Goal: Transaction & Acquisition: Download file/media

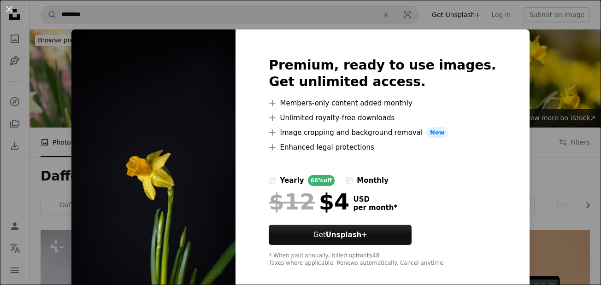
scroll to position [470, 0]
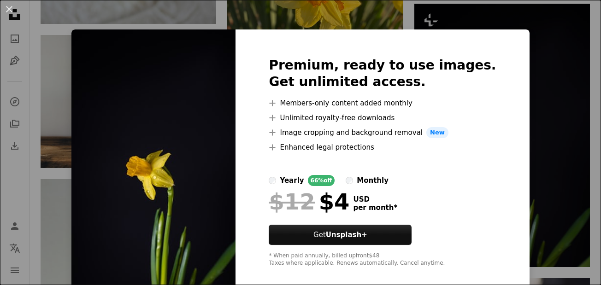
click at [499, 120] on div "Premium, ready to use images. Get unlimited access. A plus sign Members-only co…" at bounding box center [383, 163] width 294 height 266
click at [517, 43] on div "An X shape Premium, ready to use images. Get unlimited access. A plus sign Memb…" at bounding box center [300, 142] width 601 height 285
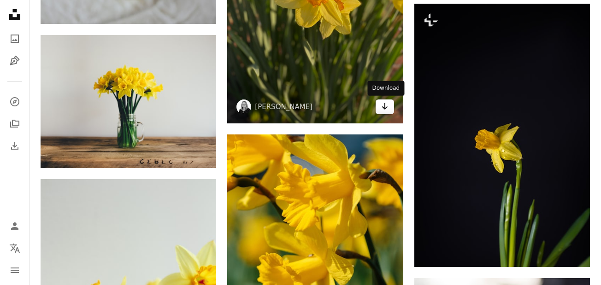
click at [381, 105] on icon "Arrow pointing down" at bounding box center [384, 106] width 7 height 11
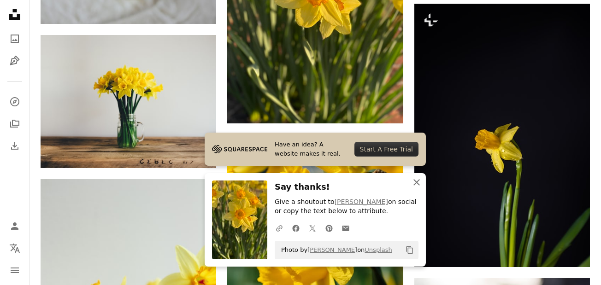
click at [417, 180] on icon "An X shape" at bounding box center [416, 182] width 11 height 11
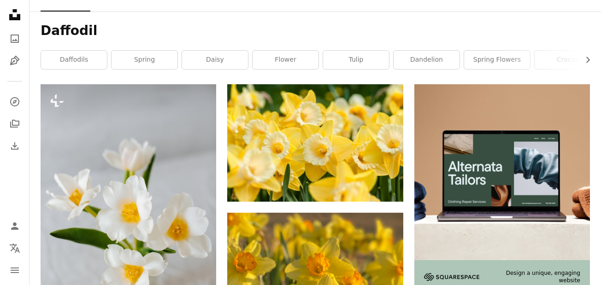
scroll to position [153, 0]
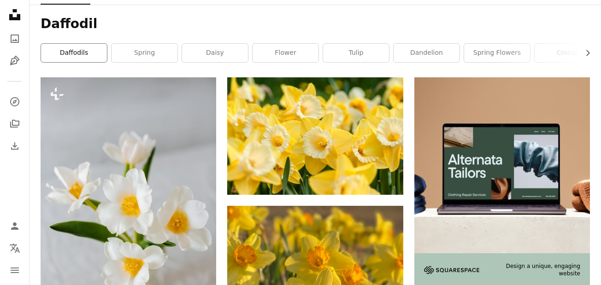
click at [77, 59] on link "daffodils" at bounding box center [74, 53] width 66 height 18
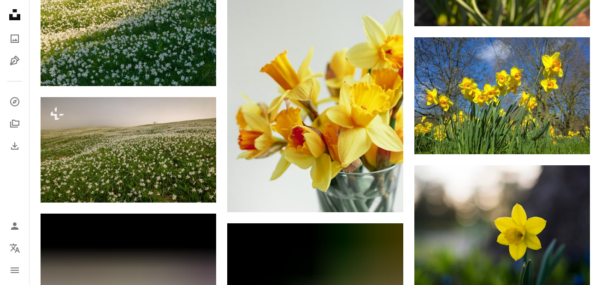
scroll to position [695, 0]
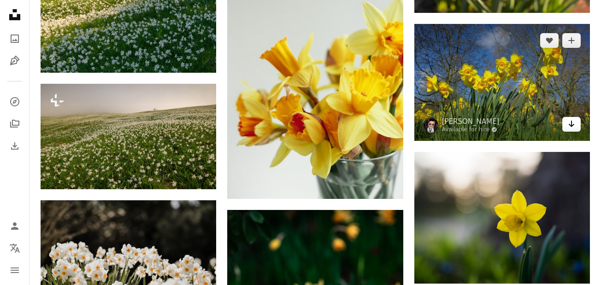
click at [572, 126] on icon "Download" at bounding box center [572, 124] width 6 height 6
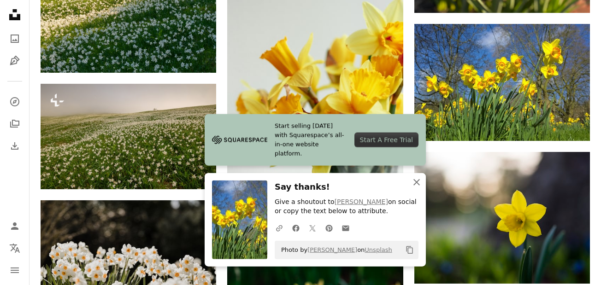
click at [412, 182] on icon "An X shape" at bounding box center [416, 182] width 11 height 11
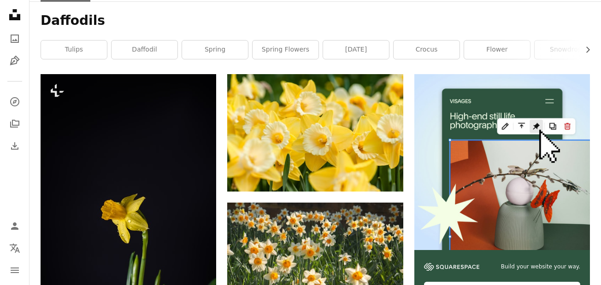
scroll to position [0, 0]
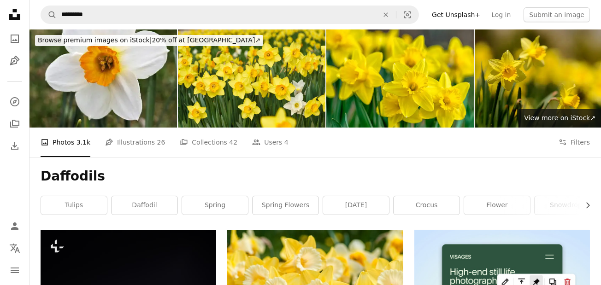
drag, startPoint x: 609, startPoint y: 237, endPoint x: 609, endPoint y: 18, distance: 219.0
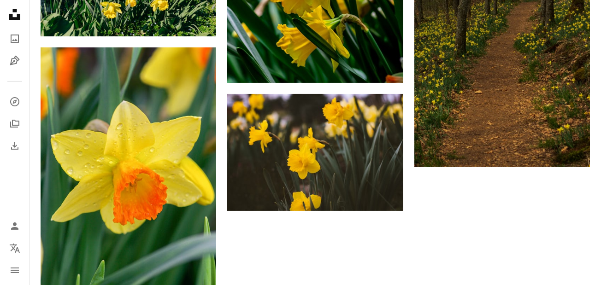
scroll to position [1354, 0]
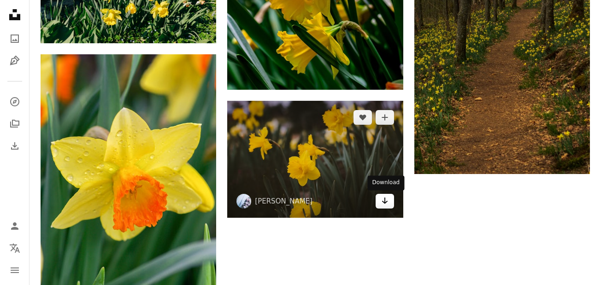
click at [383, 202] on icon "Arrow pointing down" at bounding box center [384, 200] width 7 height 11
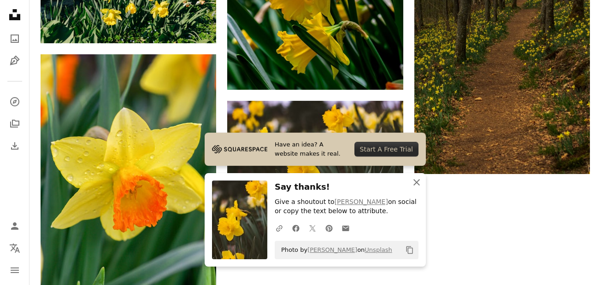
click at [419, 180] on icon "button" at bounding box center [417, 182] width 6 height 6
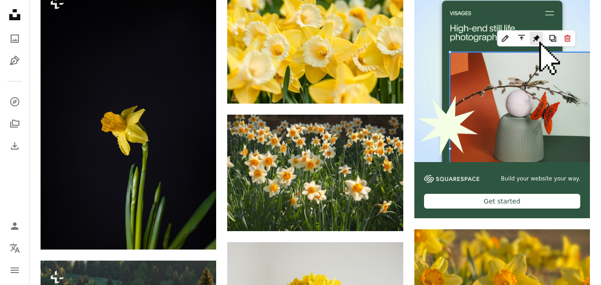
scroll to position [0, 0]
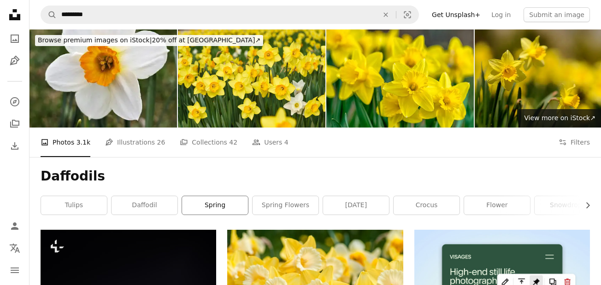
click at [232, 207] on link "spring" at bounding box center [215, 205] width 66 height 18
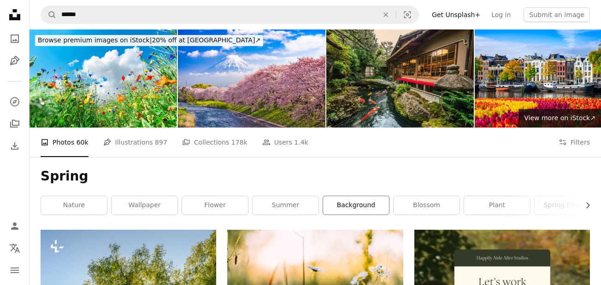
click at [356, 206] on link "background" at bounding box center [356, 205] width 66 height 18
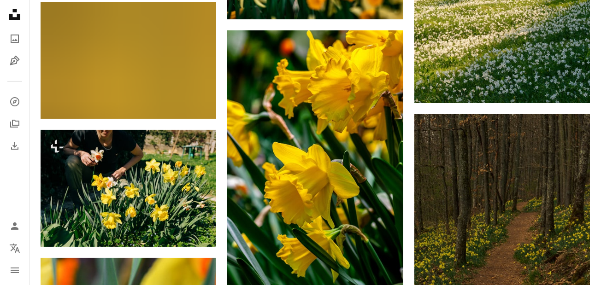
scroll to position [1079, 0]
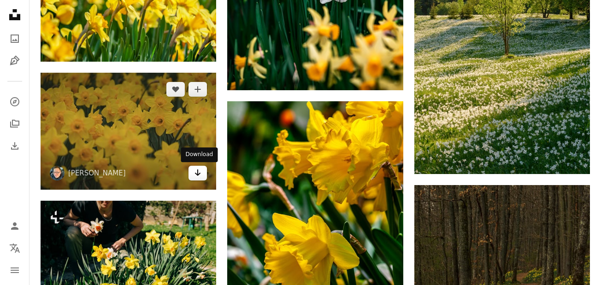
click at [198, 176] on icon "Download" at bounding box center [198, 173] width 6 height 6
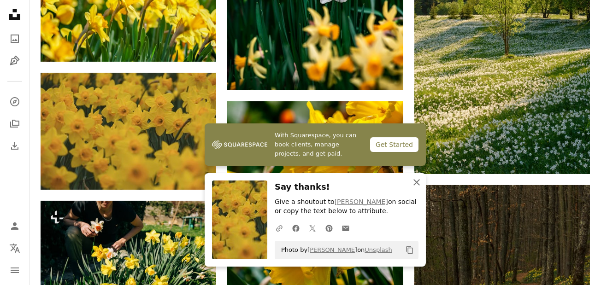
click at [415, 182] on icon "An X shape" at bounding box center [416, 182] width 11 height 11
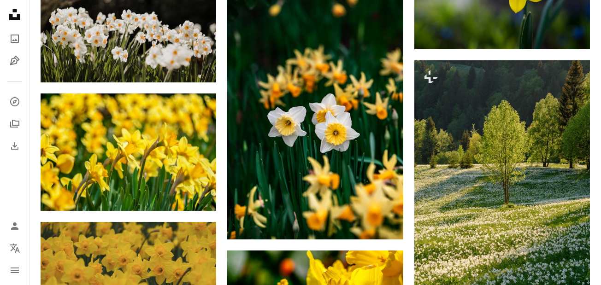
scroll to position [0, 0]
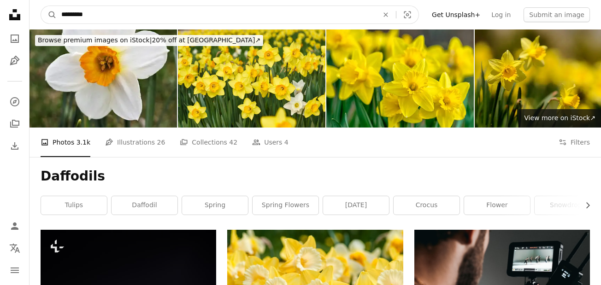
click at [396, 12] on icon "An X shape" at bounding box center [386, 14] width 20 height 7
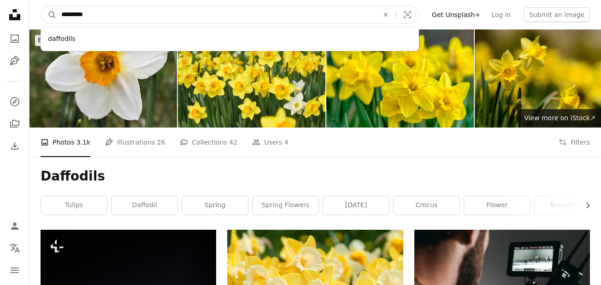
type input "*********"
click at [41, 6] on button "A magnifying glass" at bounding box center [49, 15] width 16 height 18
